Goal: Transaction & Acquisition: Register for event/course

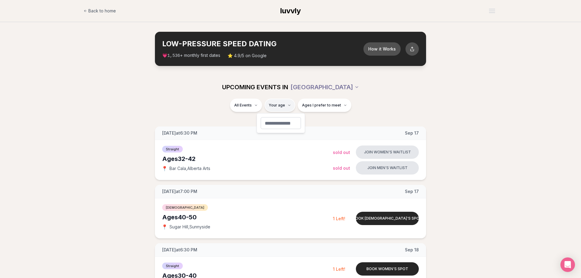
type input "**"
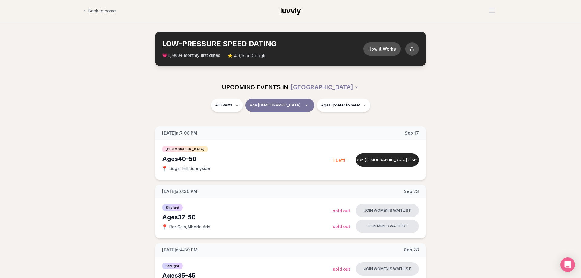
click at [203, 104] on div "All Events Age [DEMOGRAPHIC_DATA] Ages I prefer to meet" at bounding box center [290, 107] width 339 height 16
click at [333, 106] on span "Ages I prefer to meet" at bounding box center [340, 105] width 39 height 5
click at [318, 120] on span "Younger than me" at bounding box center [323, 120] width 34 height 6
click at [303, 120] on button "Younger than me" at bounding box center [300, 120] width 5 height 5
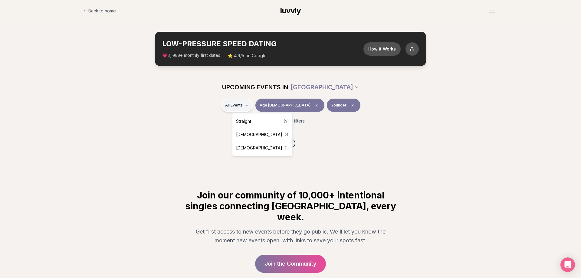
click at [254, 106] on html "Back to home luvvly LOW-PRESSURE SPEED DATING How it Works 💗 3,000 + monthly fi…" at bounding box center [290, 163] width 581 height 326
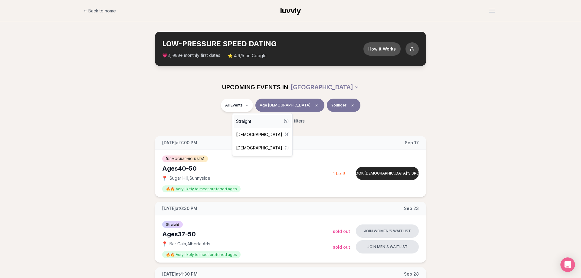
click at [249, 121] on span "Straight" at bounding box center [243, 121] width 15 height 6
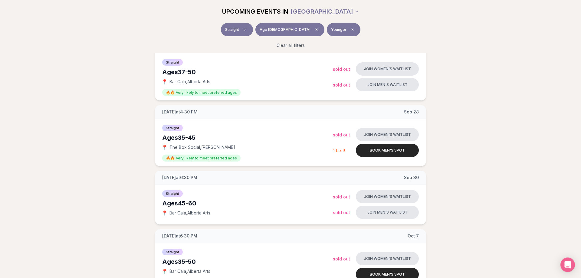
scroll to position [62, 0]
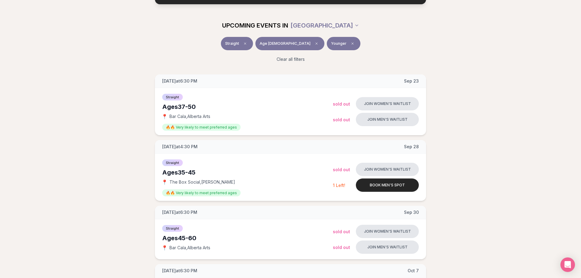
click at [283, 42] on span "Age [DEMOGRAPHIC_DATA]" at bounding box center [285, 43] width 51 height 5
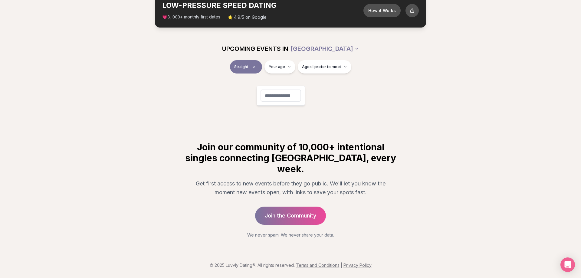
scroll to position [28, 0]
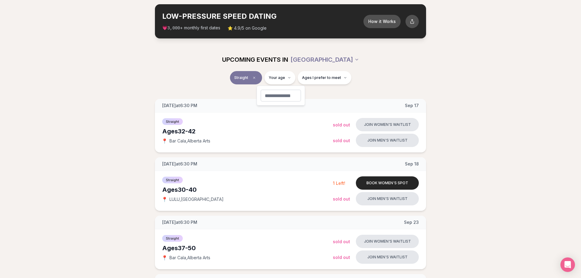
type input "**"
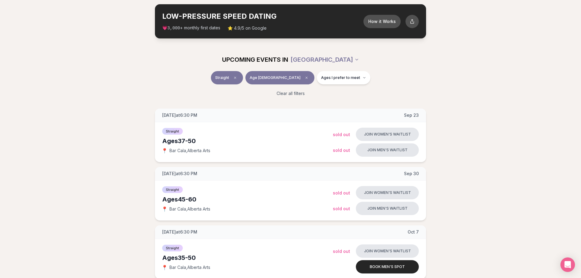
click at [177, 90] on div "Clear all filters" at bounding box center [290, 93] width 339 height 13
click at [330, 78] on span "Ages I prefer to meet" at bounding box center [340, 77] width 39 height 5
click at [321, 94] on span "Younger than me" at bounding box center [323, 93] width 34 height 6
click at [303, 94] on button "Younger than me" at bounding box center [300, 92] width 5 height 5
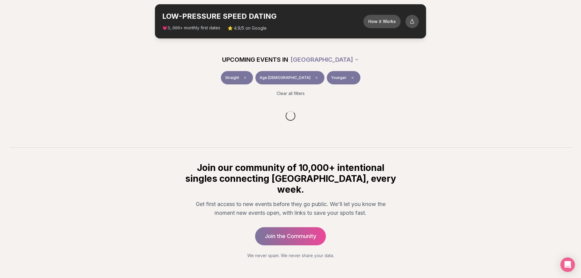
click at [176, 81] on div "Straight Age [DEMOGRAPHIC_DATA] Younger" at bounding box center [290, 79] width 339 height 16
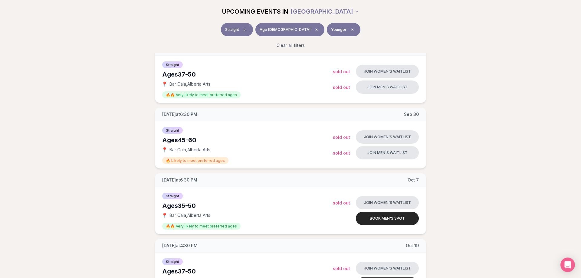
scroll to position [151, 0]
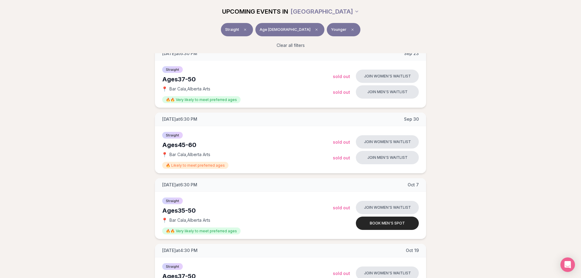
click at [286, 29] on span "Age [DEMOGRAPHIC_DATA]" at bounding box center [285, 29] width 51 height 5
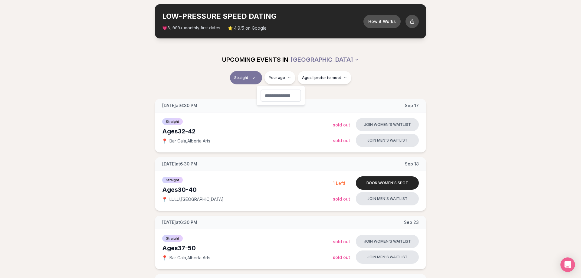
type input "**"
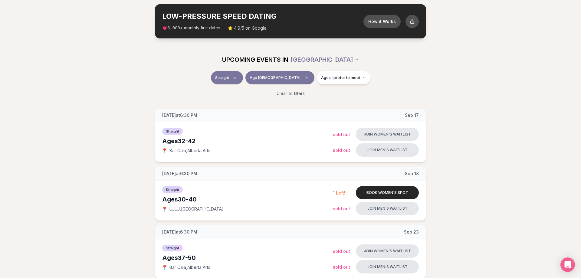
click at [183, 86] on div "Straight Age [DEMOGRAPHIC_DATA] Ages I prefer to meet" at bounding box center [290, 79] width 339 height 16
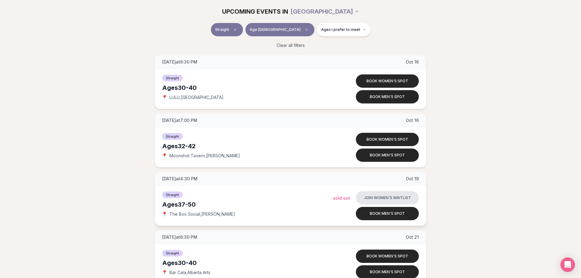
scroll to position [1139, 0]
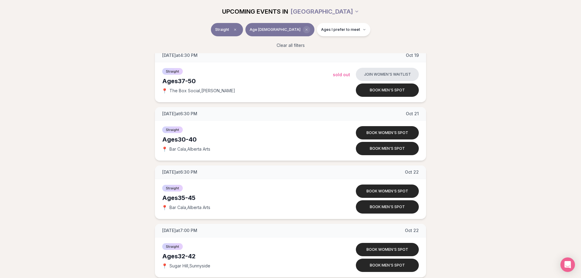
click at [305, 29] on icon "Clear age" at bounding box center [307, 30] width 4 height 4
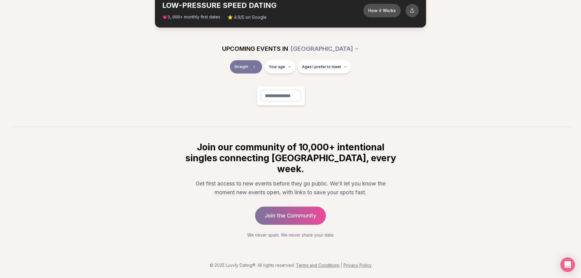
scroll to position [28, 0]
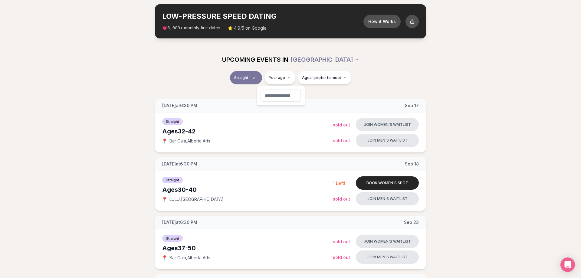
click at [336, 78] on span "Ages I prefer to meet" at bounding box center [321, 77] width 39 height 5
type input "**"
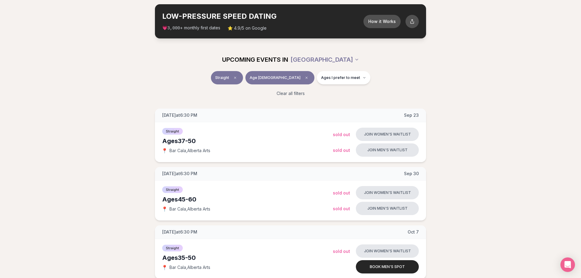
click at [191, 81] on div "Straight Age [DEMOGRAPHIC_DATA] Ages I prefer to meet" at bounding box center [290, 79] width 339 height 16
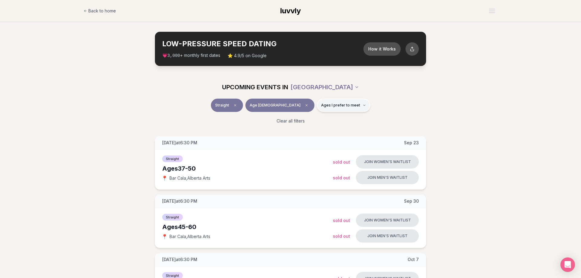
click at [321, 107] on span "Ages I prefer to meet" at bounding box center [340, 105] width 39 height 5
drag, startPoint x: 313, startPoint y: 128, endPoint x: 309, endPoint y: 128, distance: 4.6
click at [312, 128] on span "Around my age" at bounding box center [321, 129] width 31 height 6
click at [301, 127] on button "Around my age" at bounding box center [300, 128] width 5 height 5
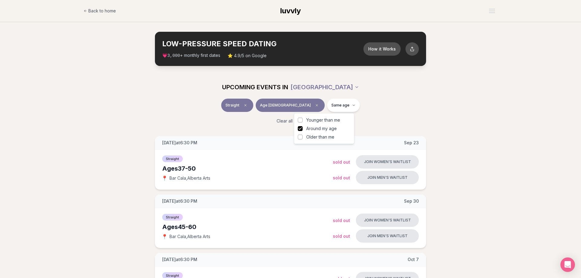
click at [300, 120] on button "Younger than me" at bounding box center [300, 120] width 5 height 5
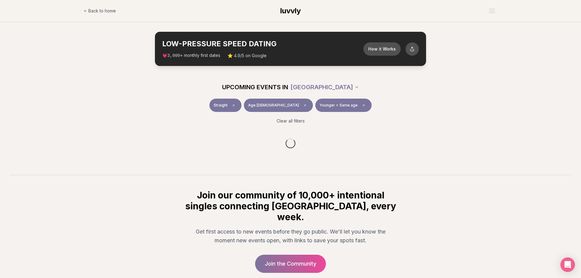
click at [376, 113] on div "Straight Age 48 Younger + Same age" at bounding box center [290, 107] width 339 height 16
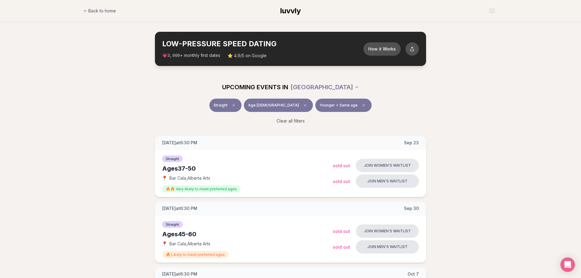
scroll to position [216, 0]
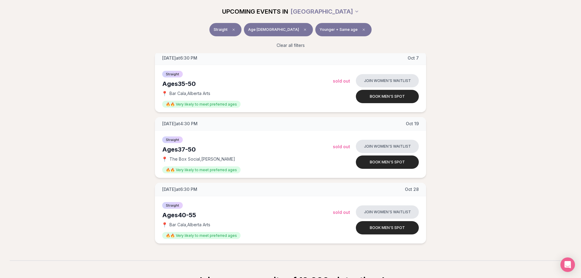
click at [94, 154] on div "Tuesday at 6:30 PM Sep 23 Ages 37-50 Straight 📍 Bar Cala , Alberta Arts 🔥🔥 Very…" at bounding box center [291, 82] width 562 height 324
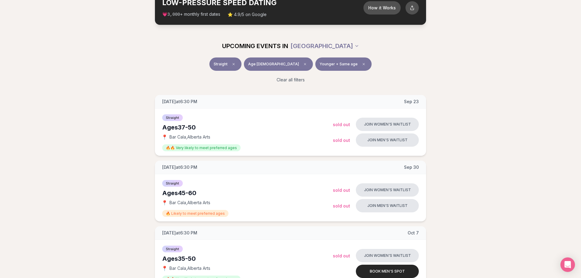
scroll to position [30, 0]
